Goal: Task Accomplishment & Management: Use online tool/utility

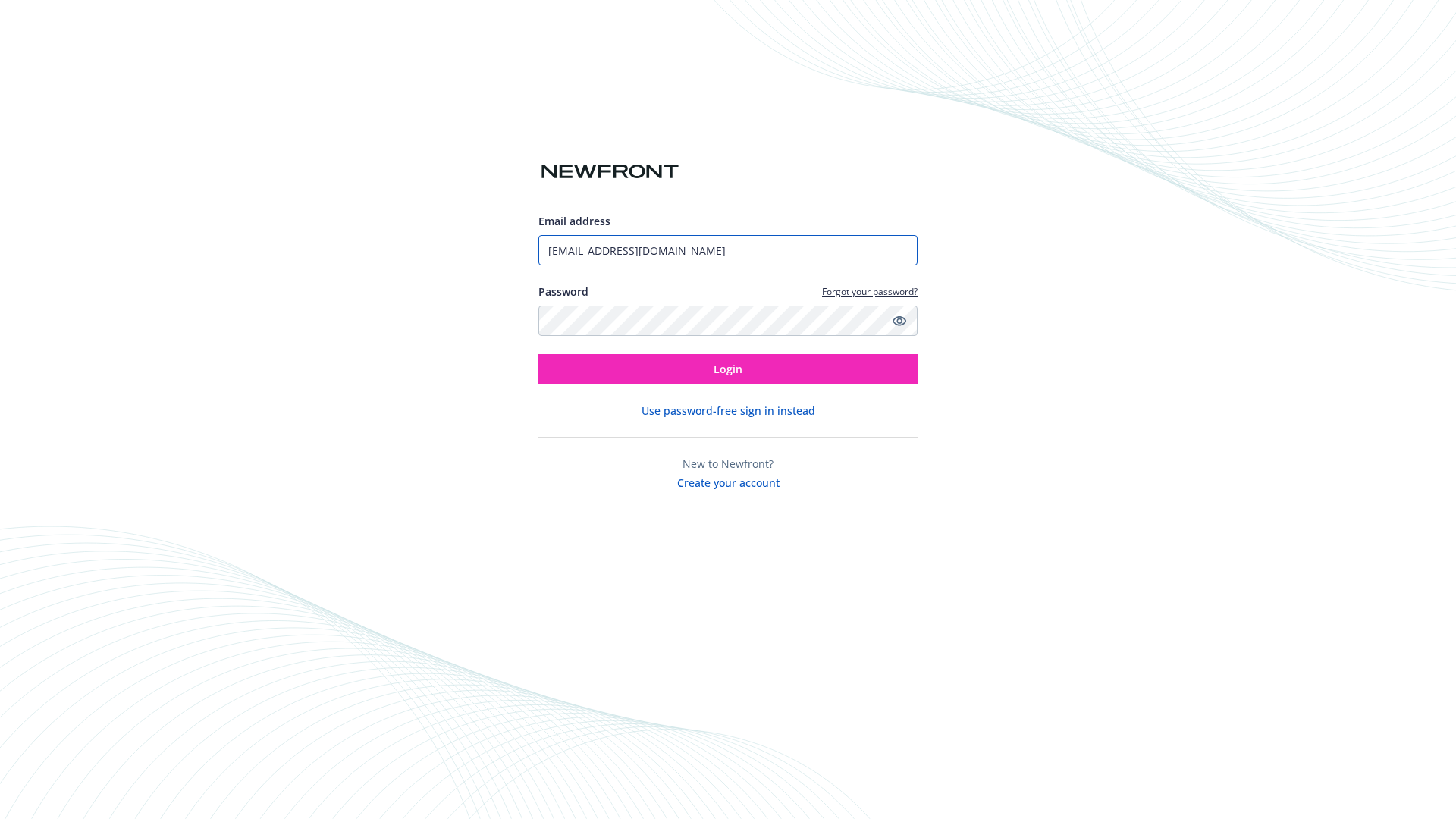
type input "[EMAIL_ADDRESS][DOMAIN_NAME]"
click at [728, 369] on span "Login" at bounding box center [728, 368] width 29 height 14
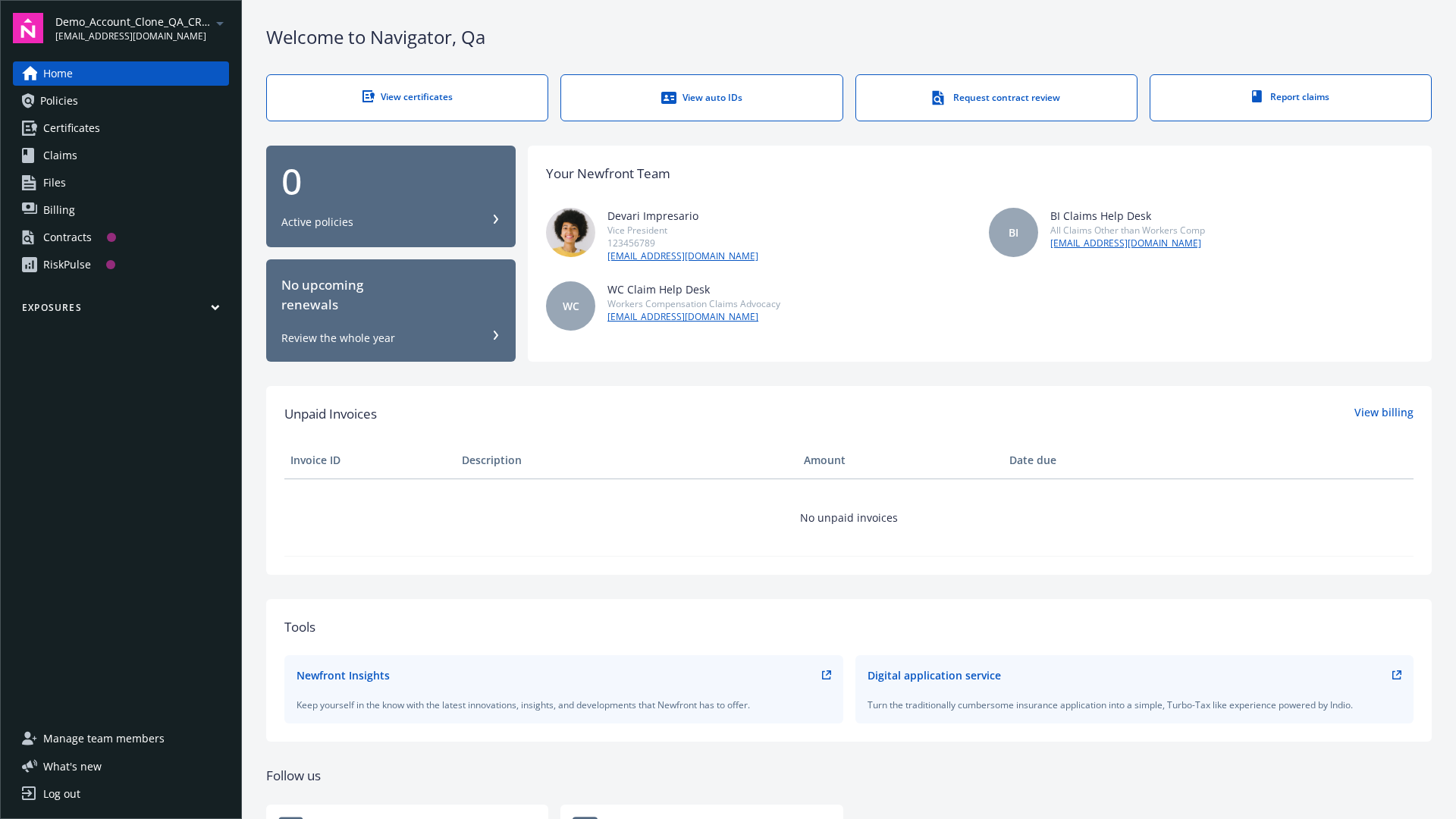
click at [142, 28] on span "Demo_Account_Clone_QA_CR_Tests_Prospect" at bounding box center [133, 21] width 156 height 16
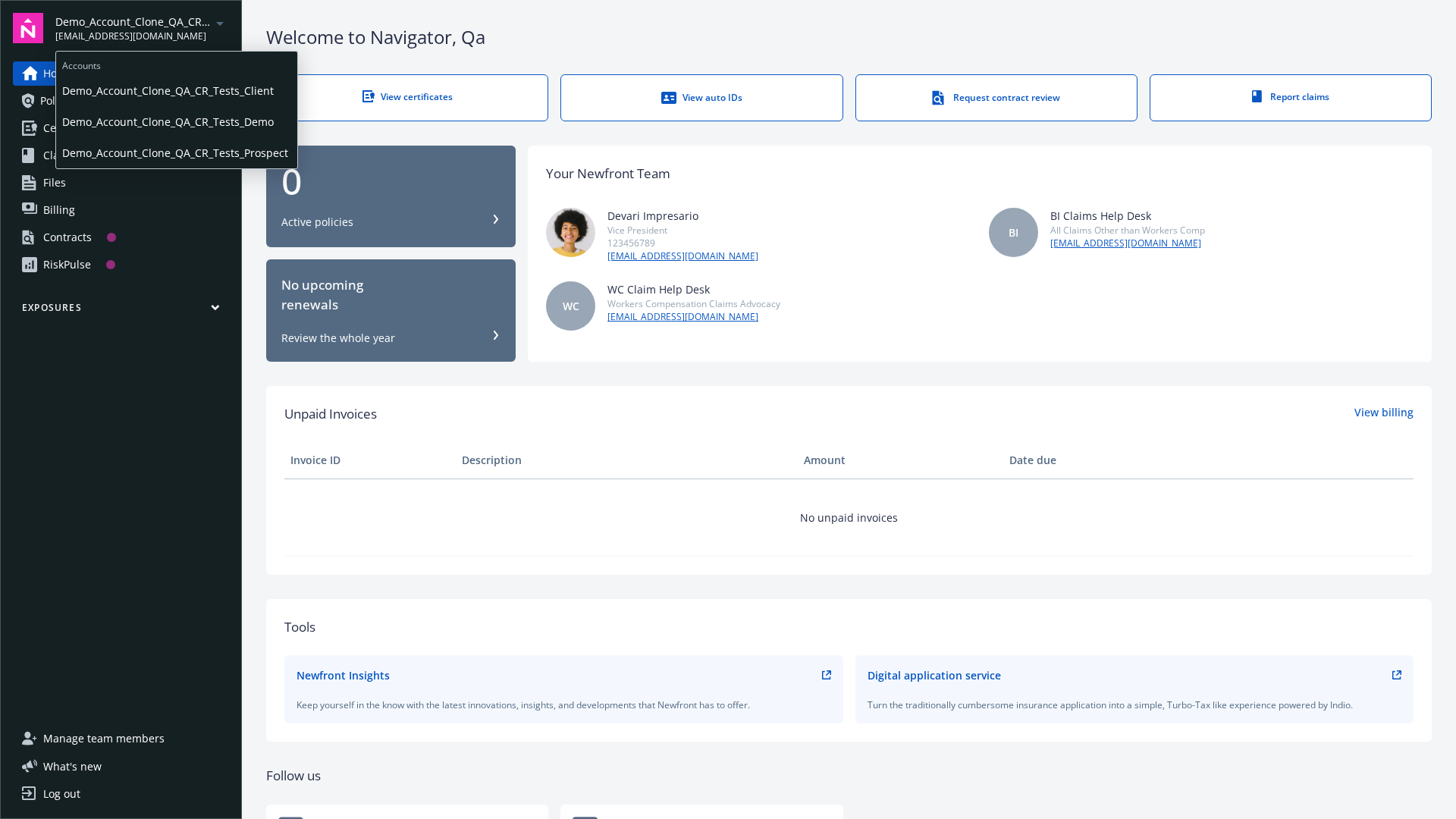
click at [176, 91] on span "Demo_Account_Clone_QA_CR_Tests_Client" at bounding box center [177, 91] width 229 height 31
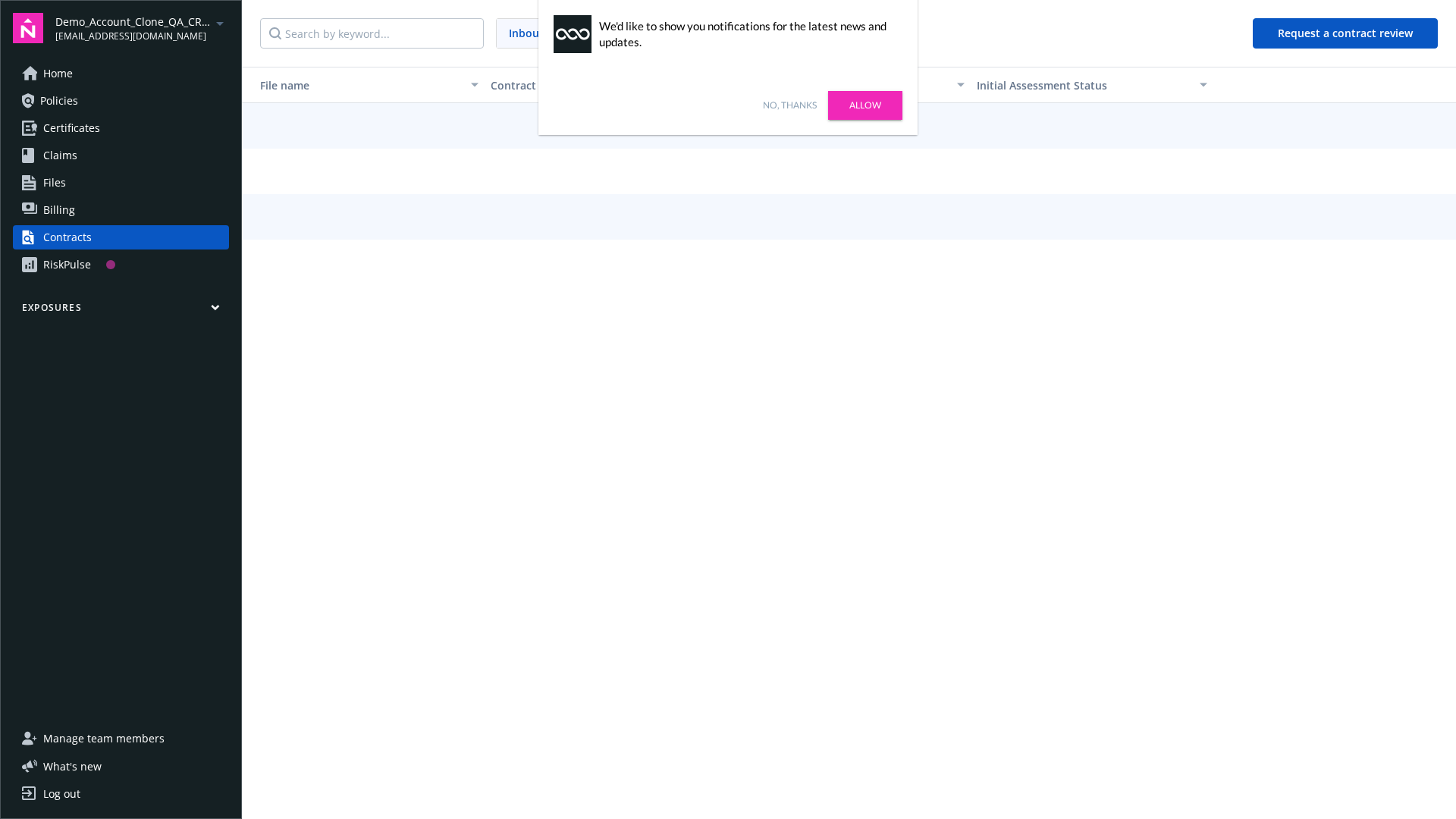
click at [789, 106] on link "No, thanks" at bounding box center [789, 105] width 54 height 13
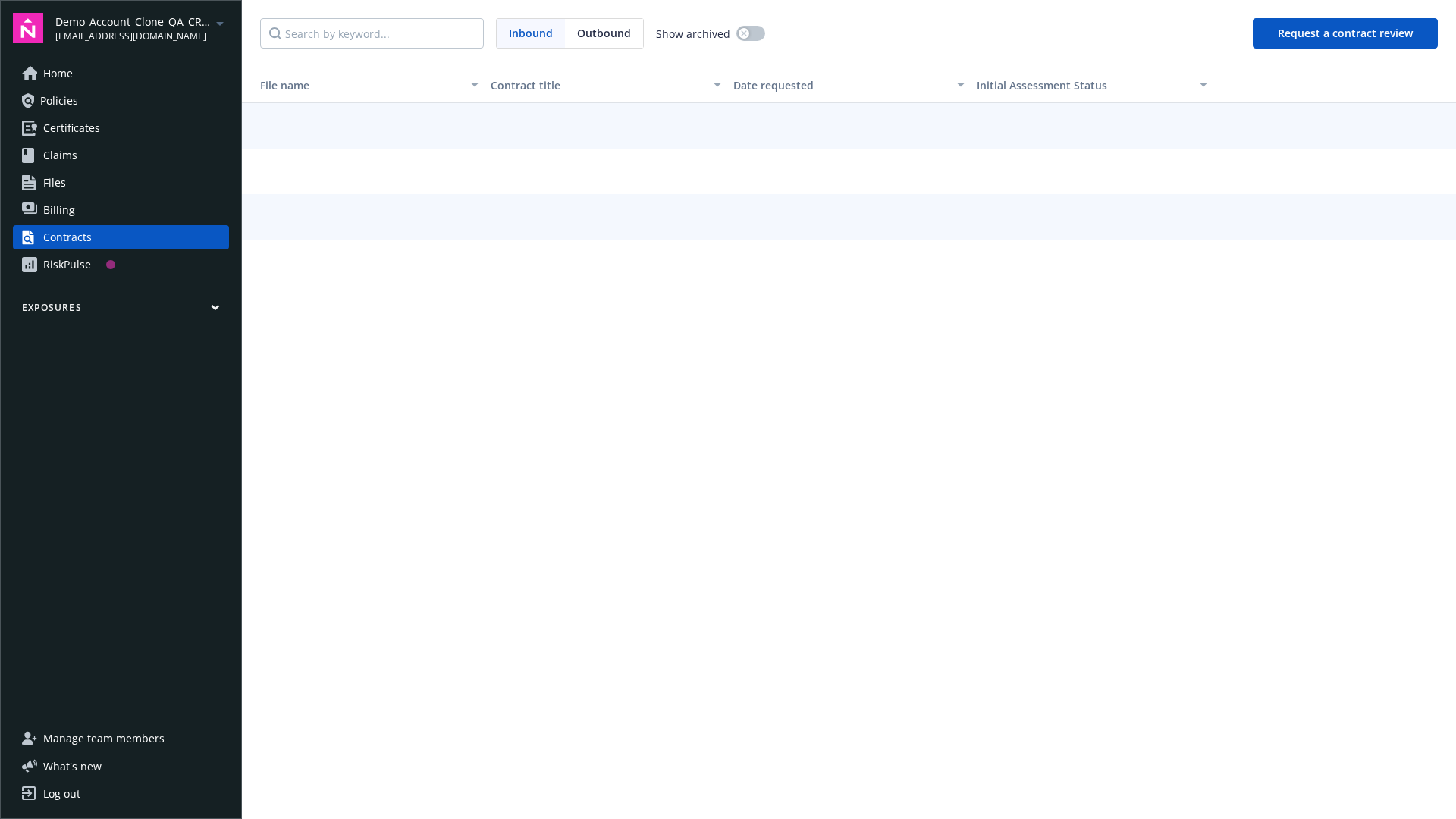
click at [1346, 33] on button "Request a contract review" at bounding box center [1346, 33] width 185 height 30
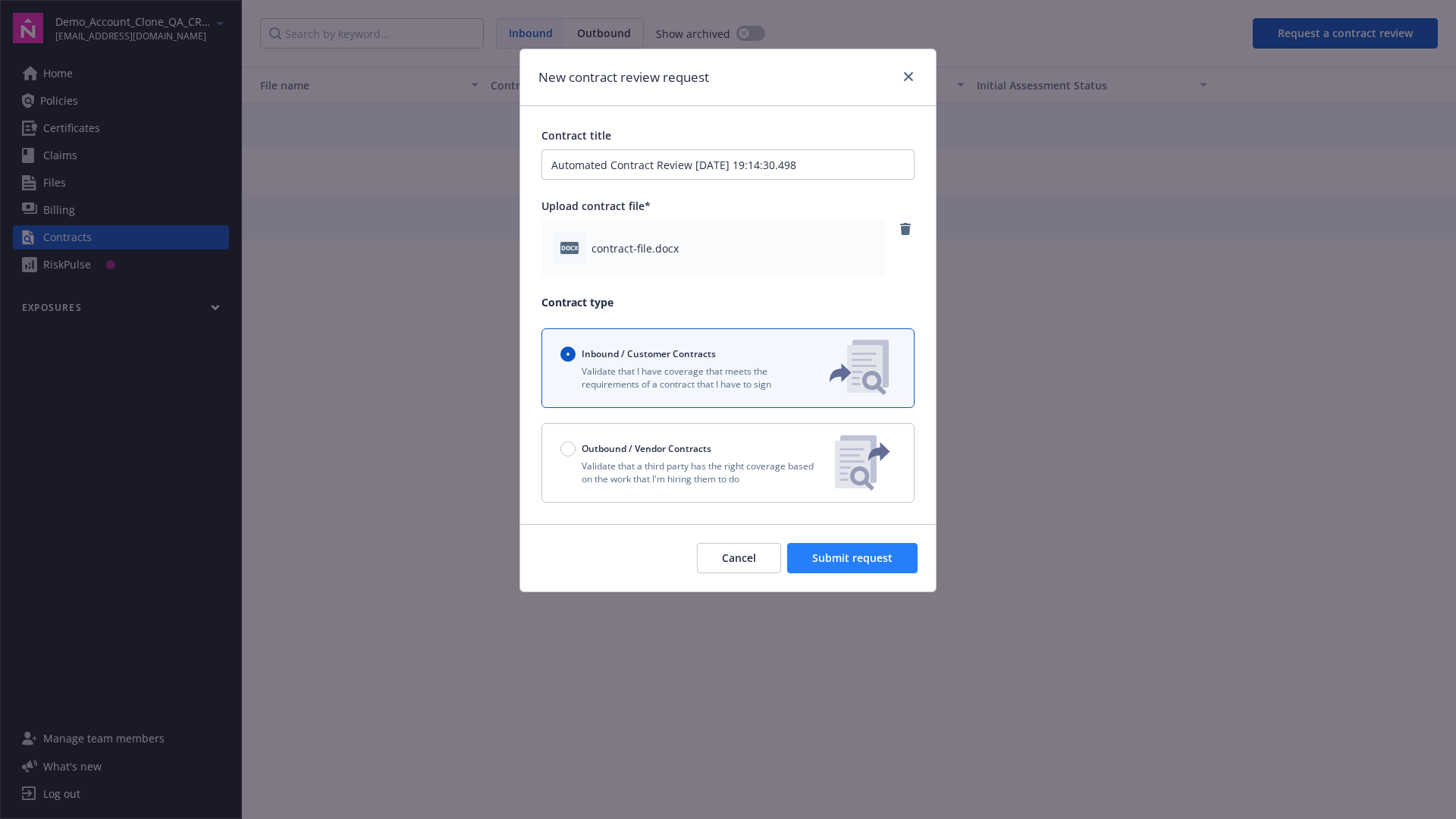
type input "Automated Contract Review 08-22-2025 19:14:30.498"
click at [854, 558] on span "Submit request" at bounding box center [852, 557] width 80 height 14
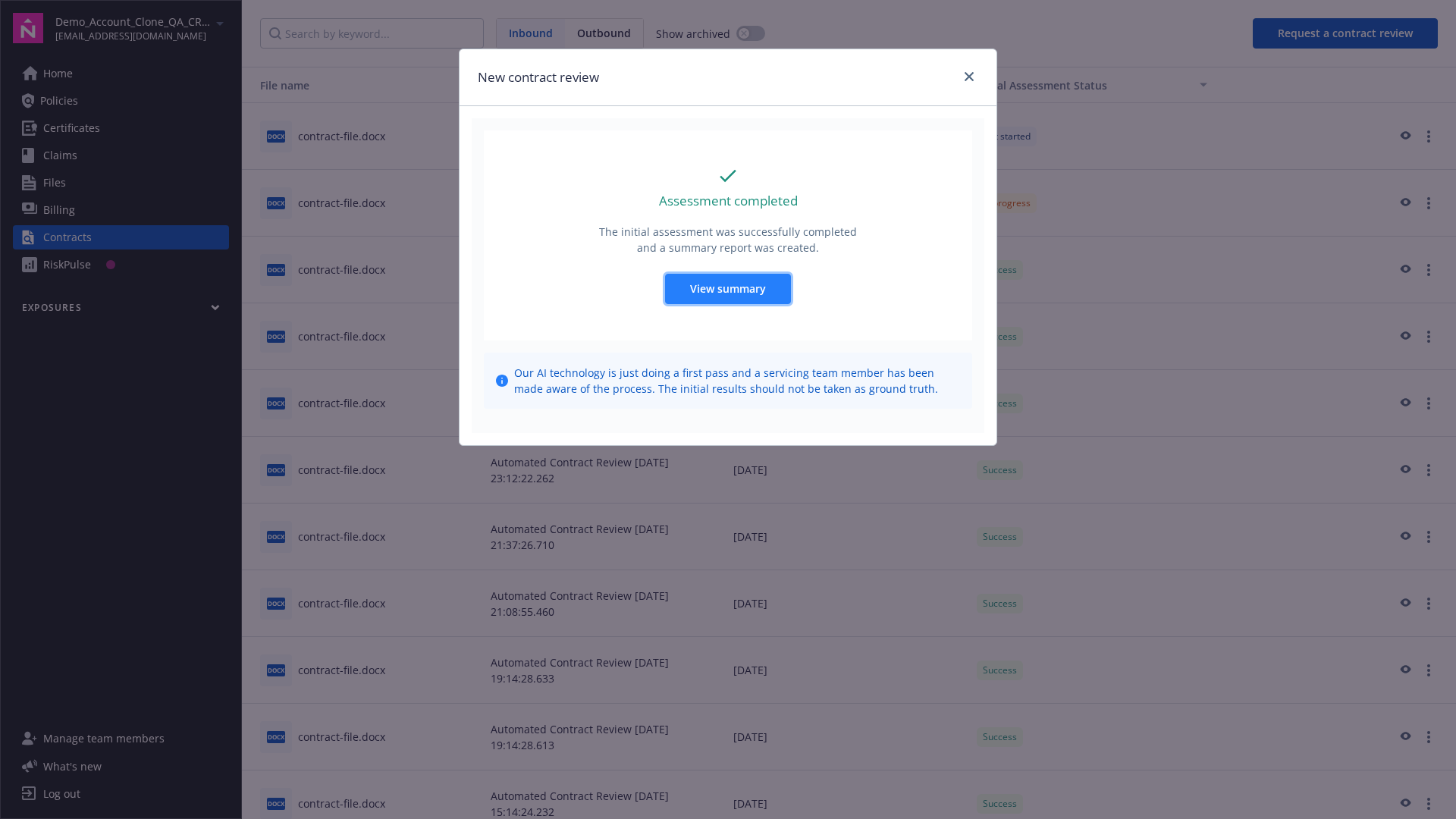
click at [727, 288] on span "View summary" at bounding box center [728, 288] width 76 height 14
